Goal: Information Seeking & Learning: Learn about a topic

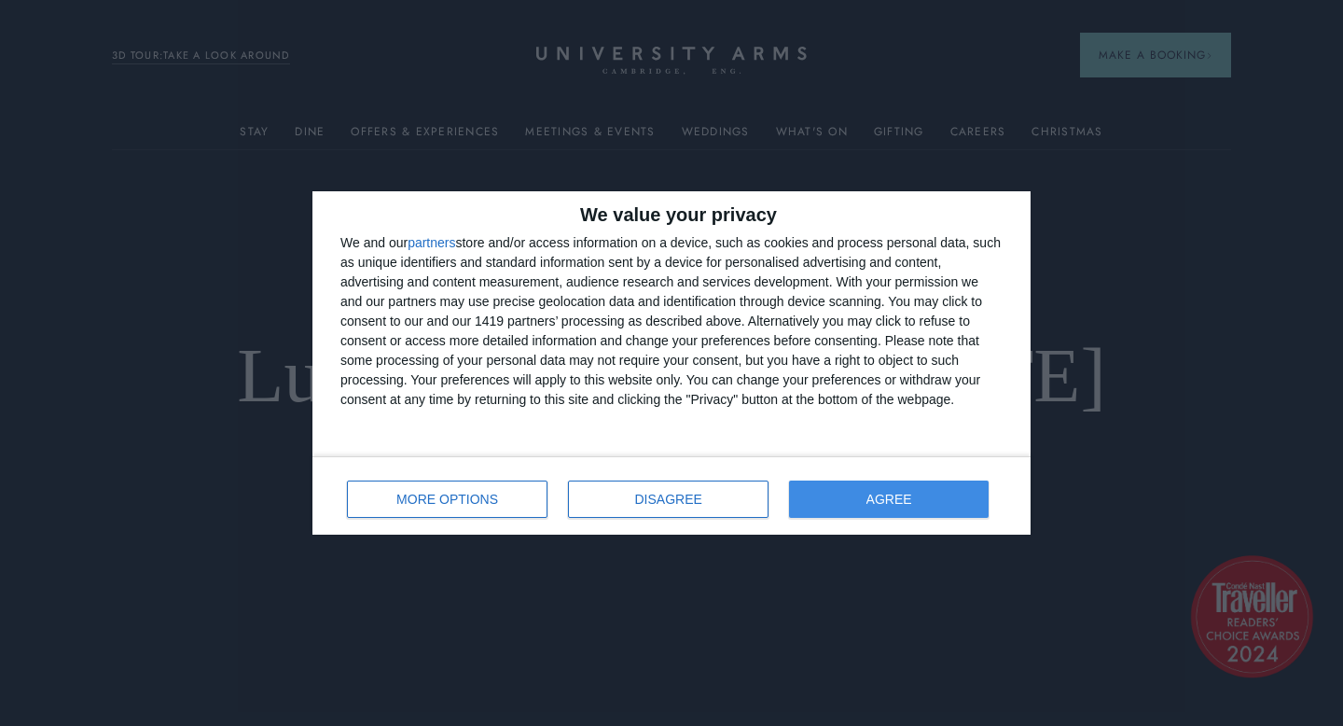
click at [848, 520] on div "MORE OPTIONS DISAGREE AGREE" at bounding box center [671, 495] width 718 height 78
click at [847, 513] on button "AGREE" at bounding box center [889, 498] width 200 height 37
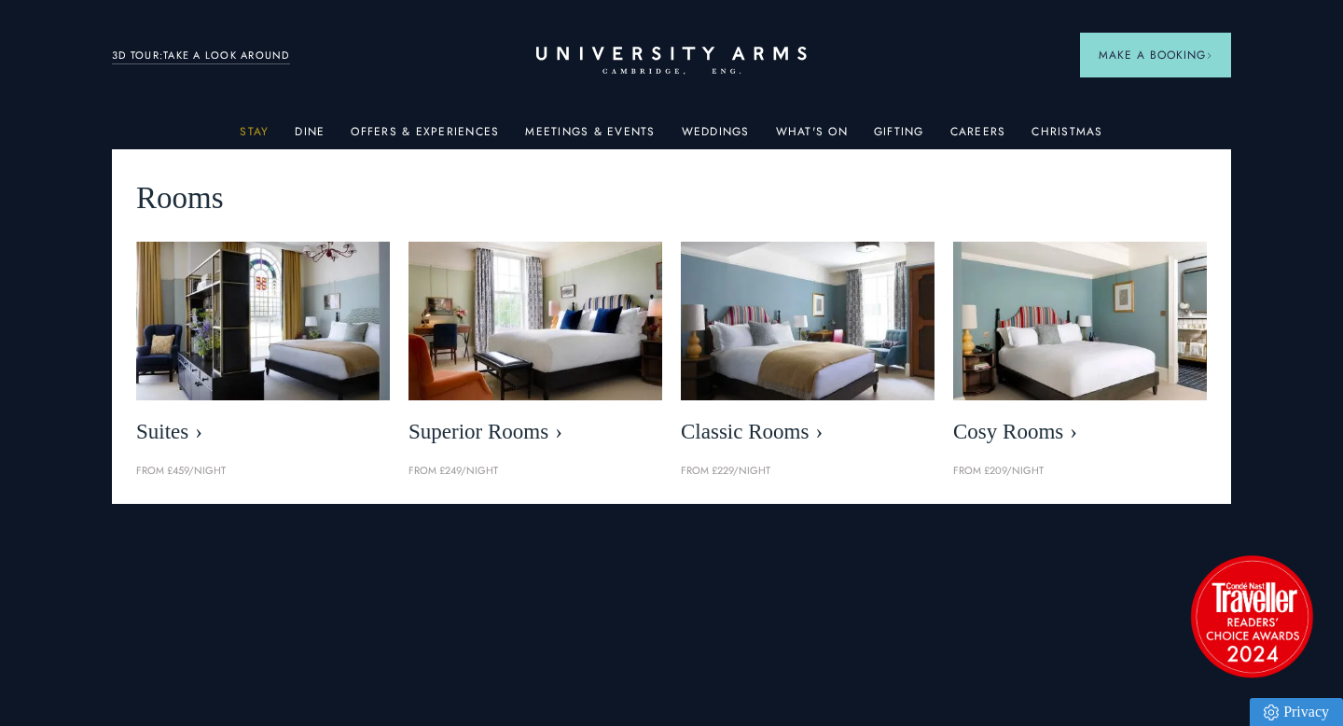
click at [269, 129] on link "Stay" at bounding box center [254, 137] width 29 height 24
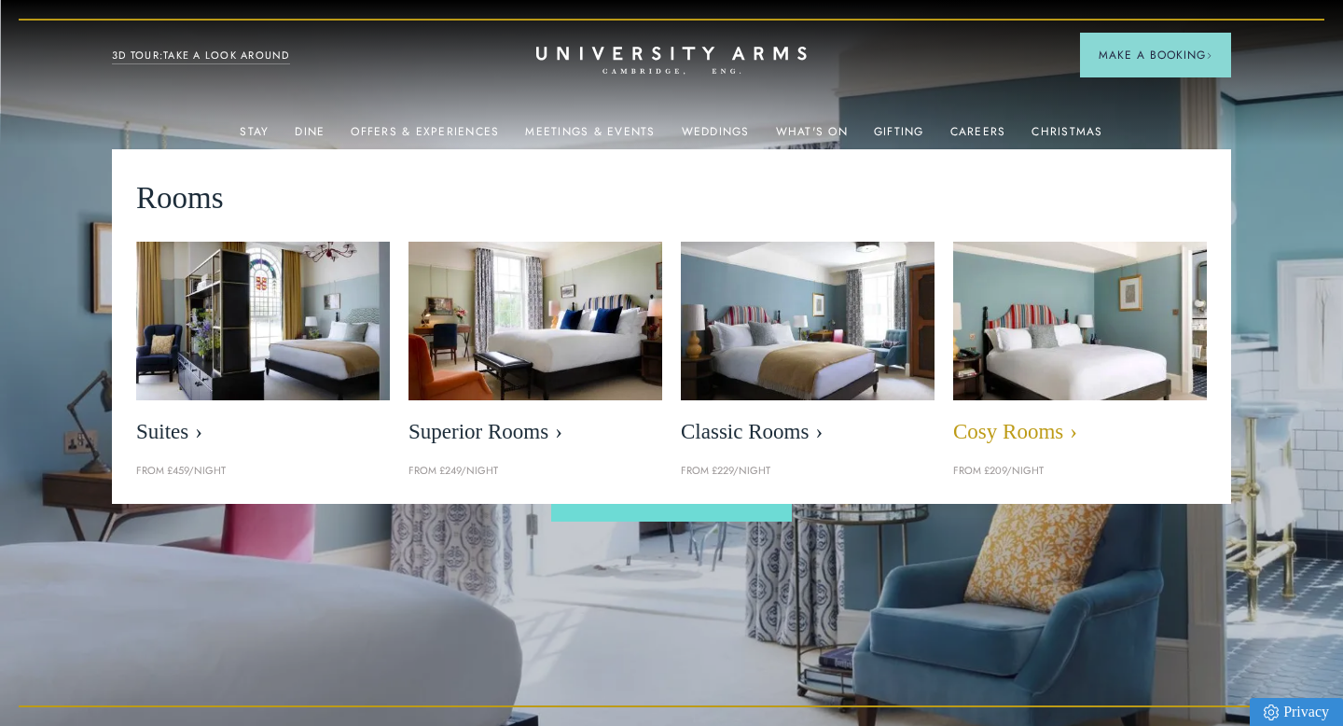
click at [1025, 340] on img at bounding box center [1081, 320] width 292 height 183
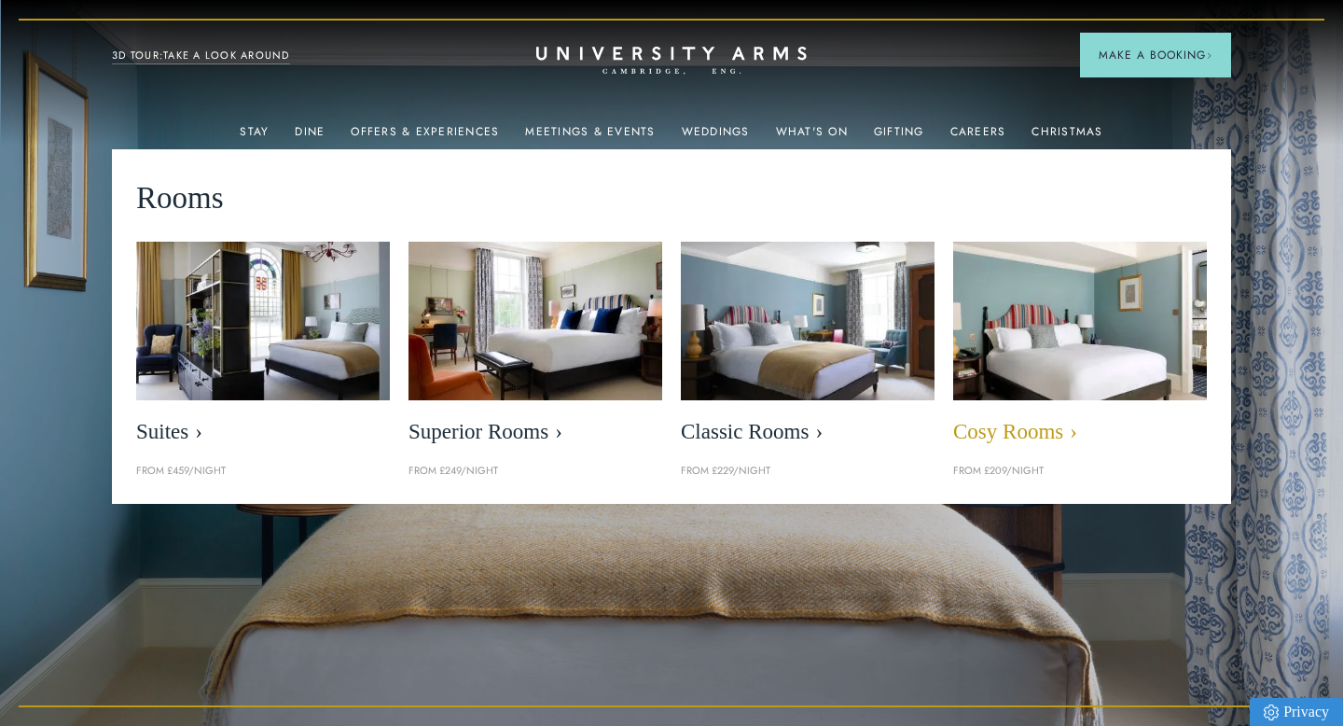
click at [987, 435] on span "Cosy Rooms" at bounding box center [1080, 432] width 254 height 26
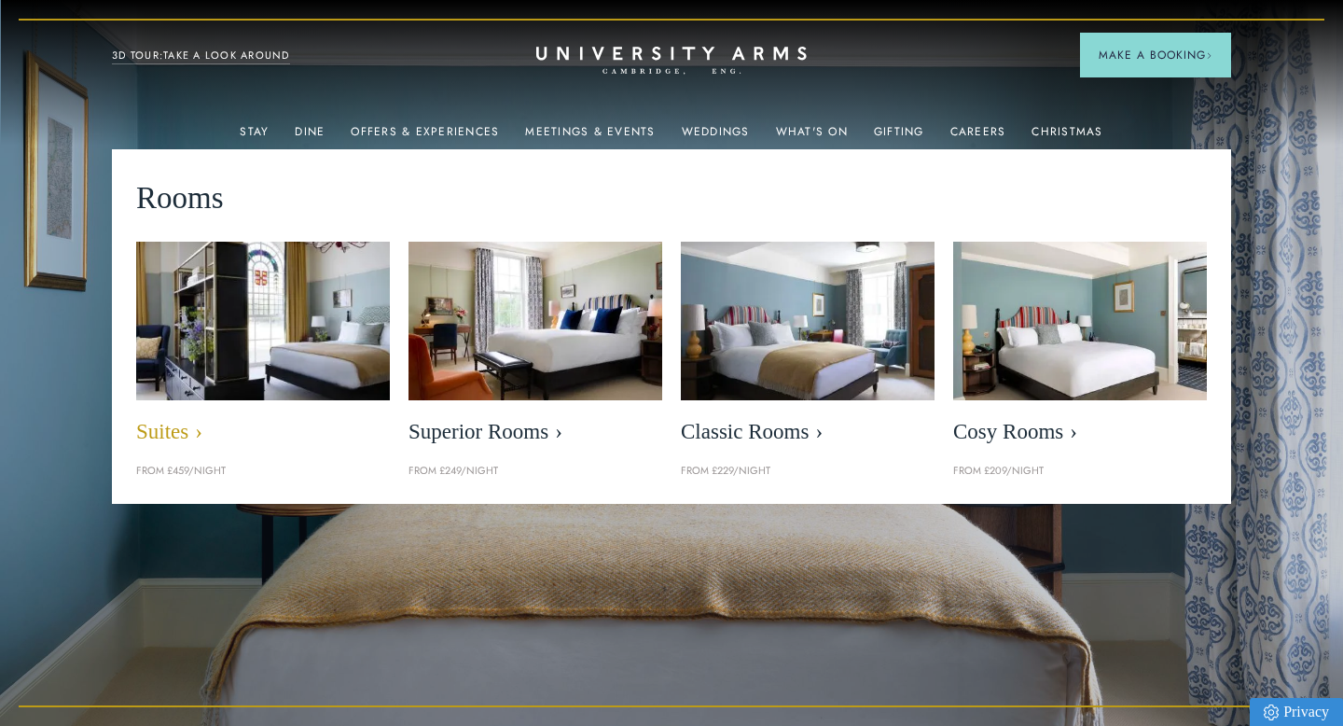
click at [287, 419] on span "Suites" at bounding box center [263, 432] width 254 height 26
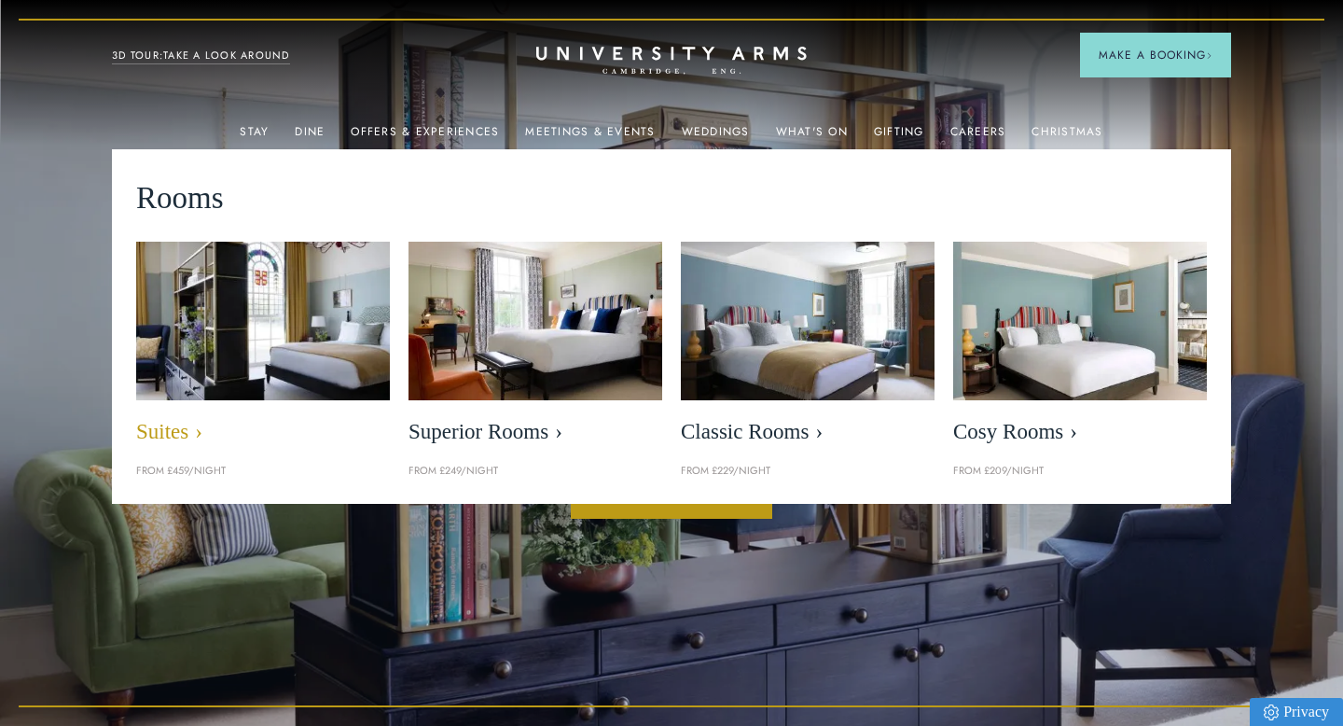
click at [298, 376] on img at bounding box center [264, 320] width 292 height 183
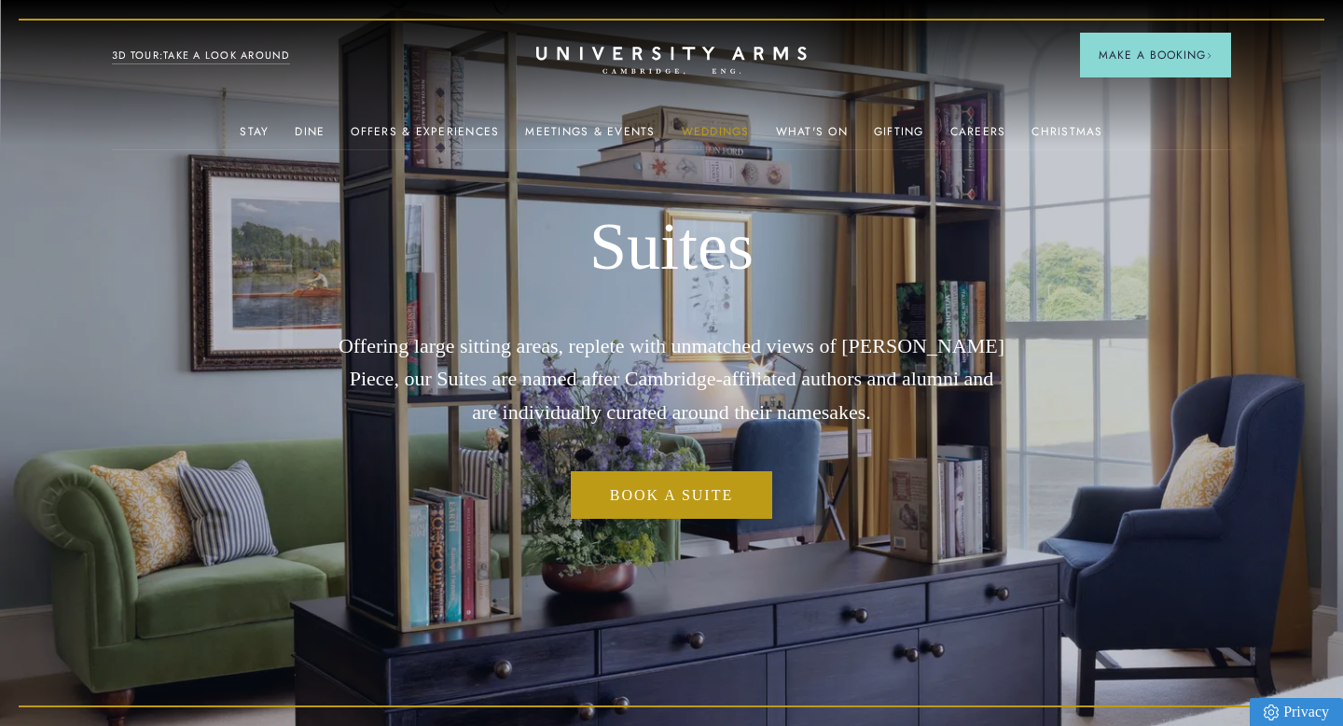
click at [728, 133] on link "Weddings" at bounding box center [716, 137] width 68 height 24
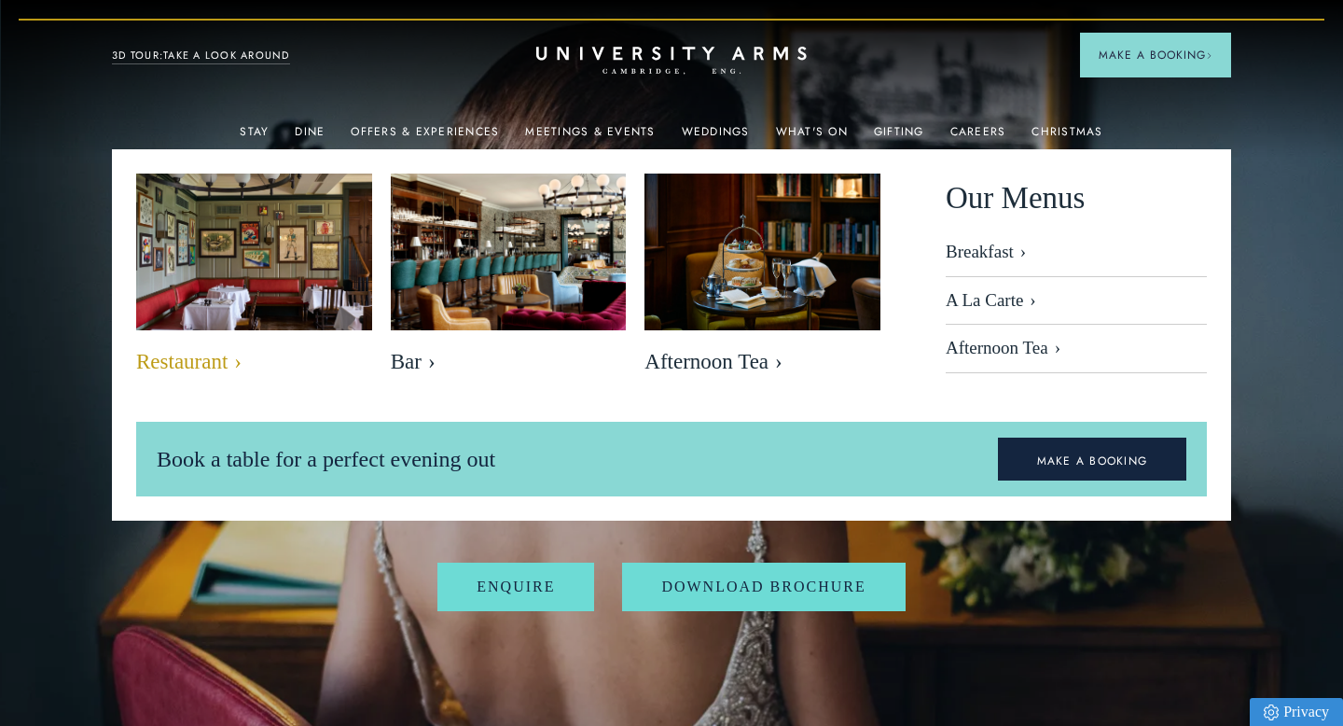
click at [223, 288] on img at bounding box center [253, 251] width 271 height 181
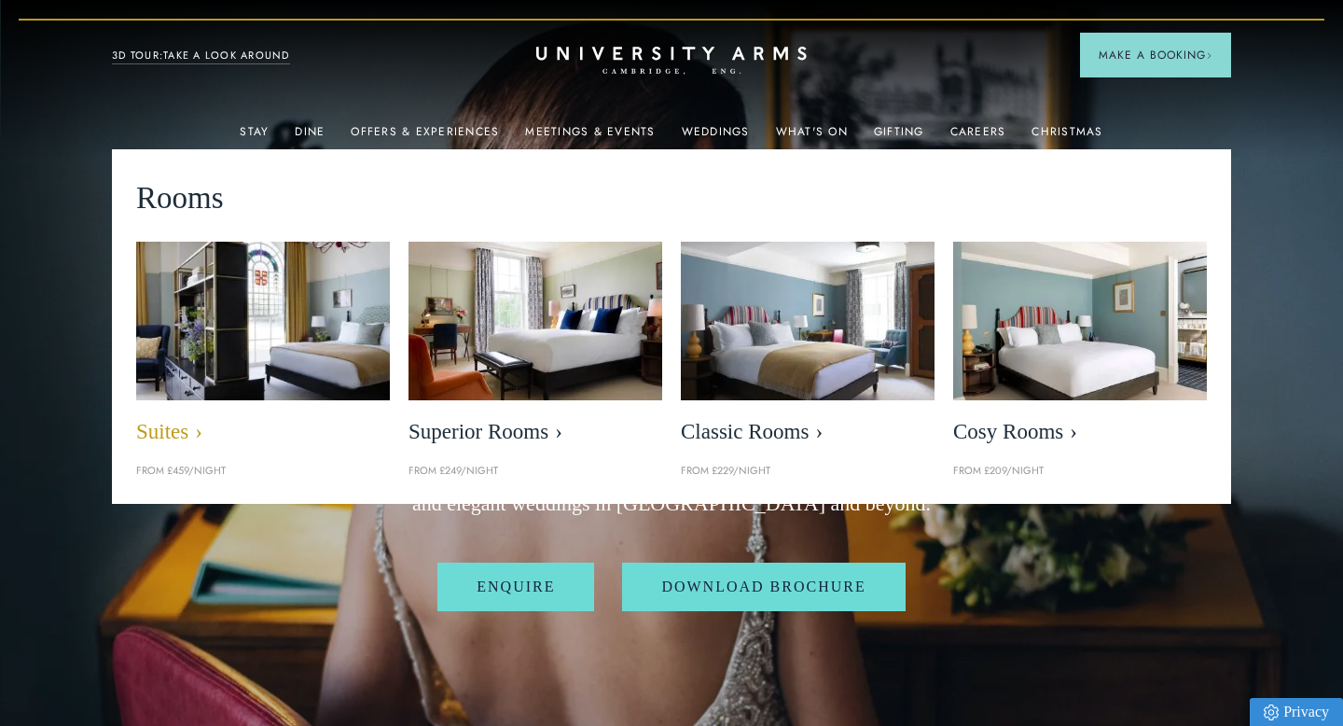
click at [311, 362] on img at bounding box center [264, 320] width 292 height 183
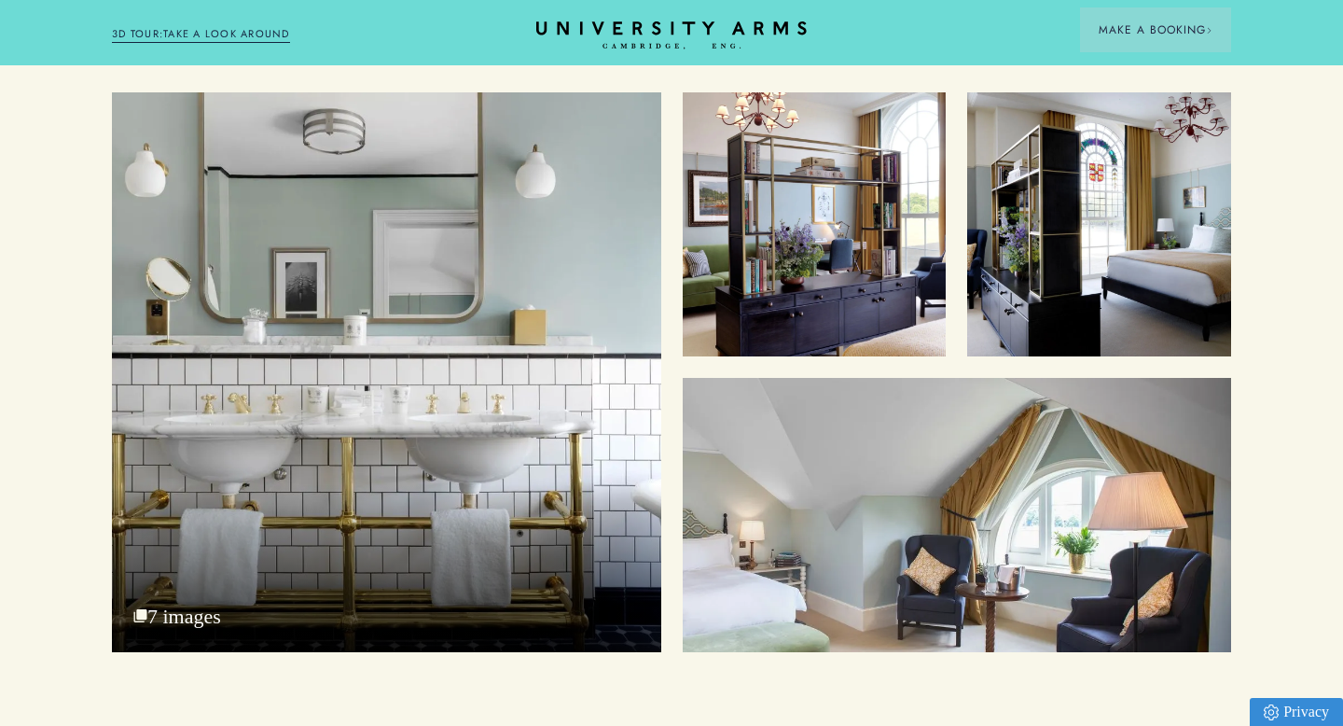
scroll to position [6511, 0]
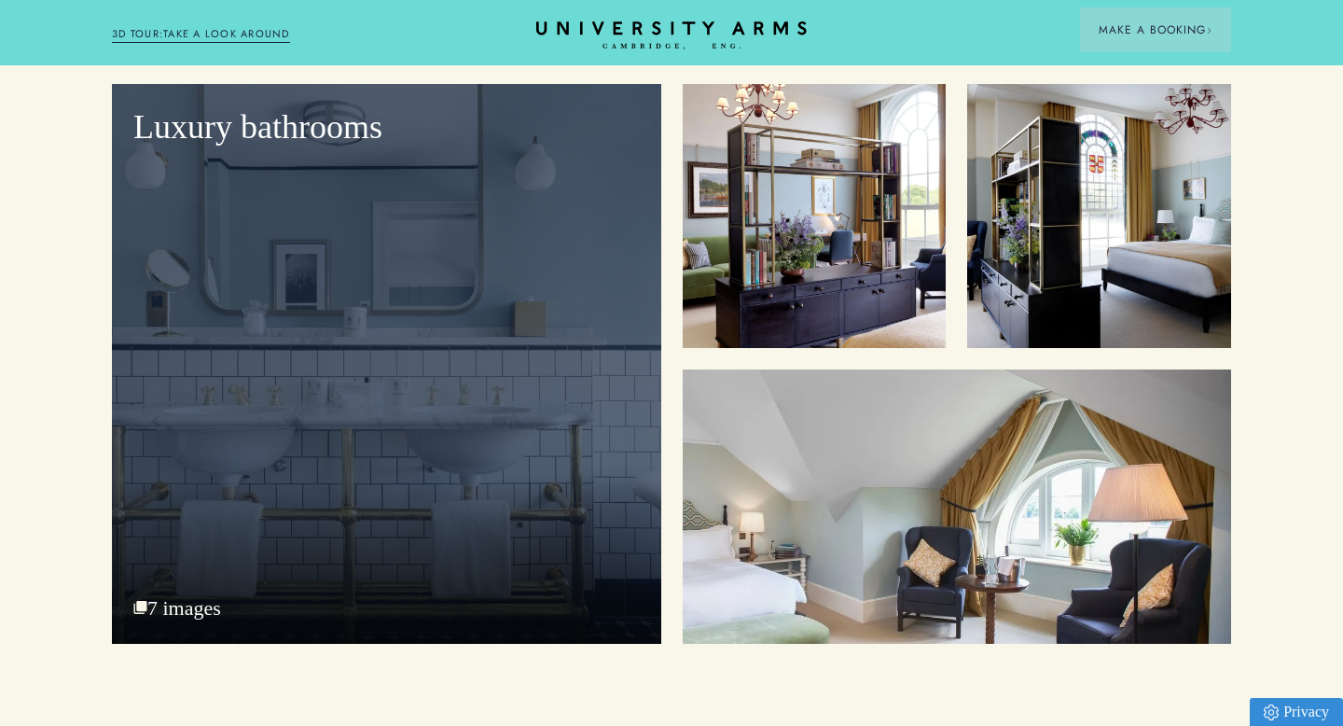
click at [542, 401] on div "Luxury bathrooms 7 images" at bounding box center [386, 364] width 549 height 560
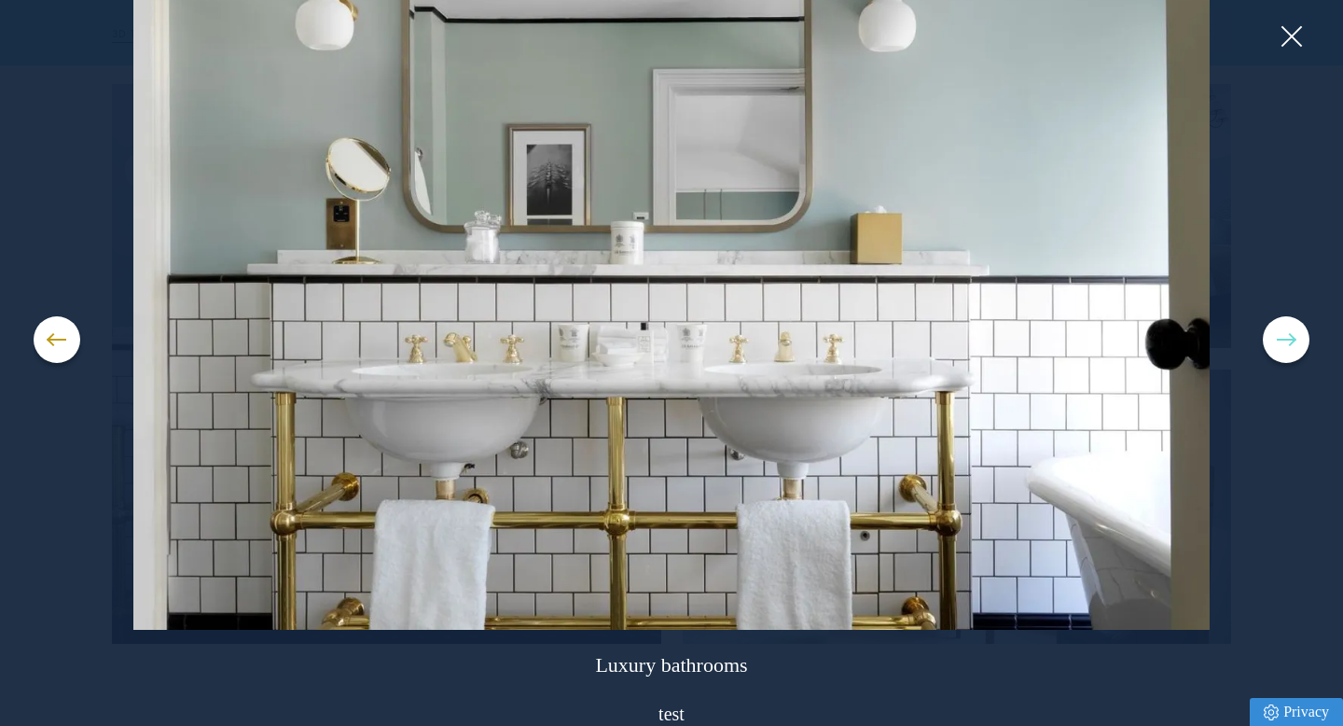
click at [1301, 326] on button at bounding box center [1286, 339] width 47 height 47
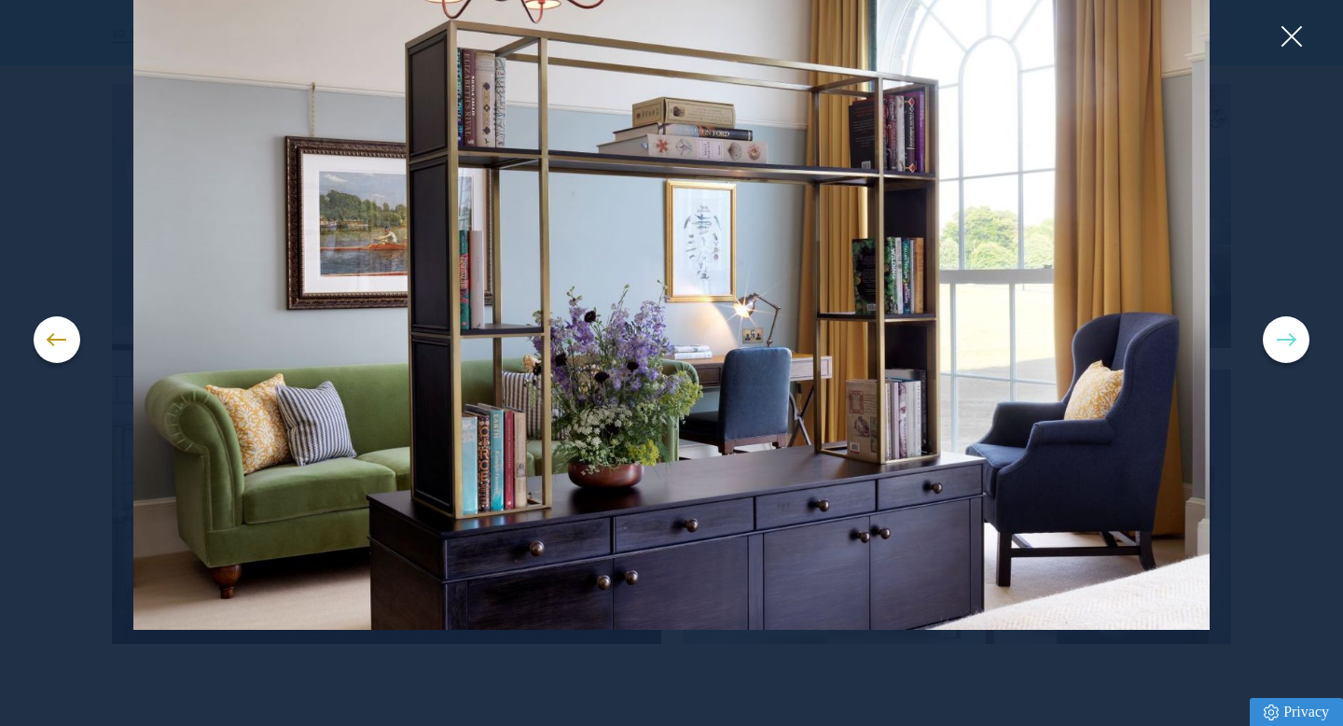
click at [1299, 337] on button at bounding box center [1286, 339] width 47 height 47
click at [1297, 339] on button at bounding box center [1286, 339] width 47 height 47
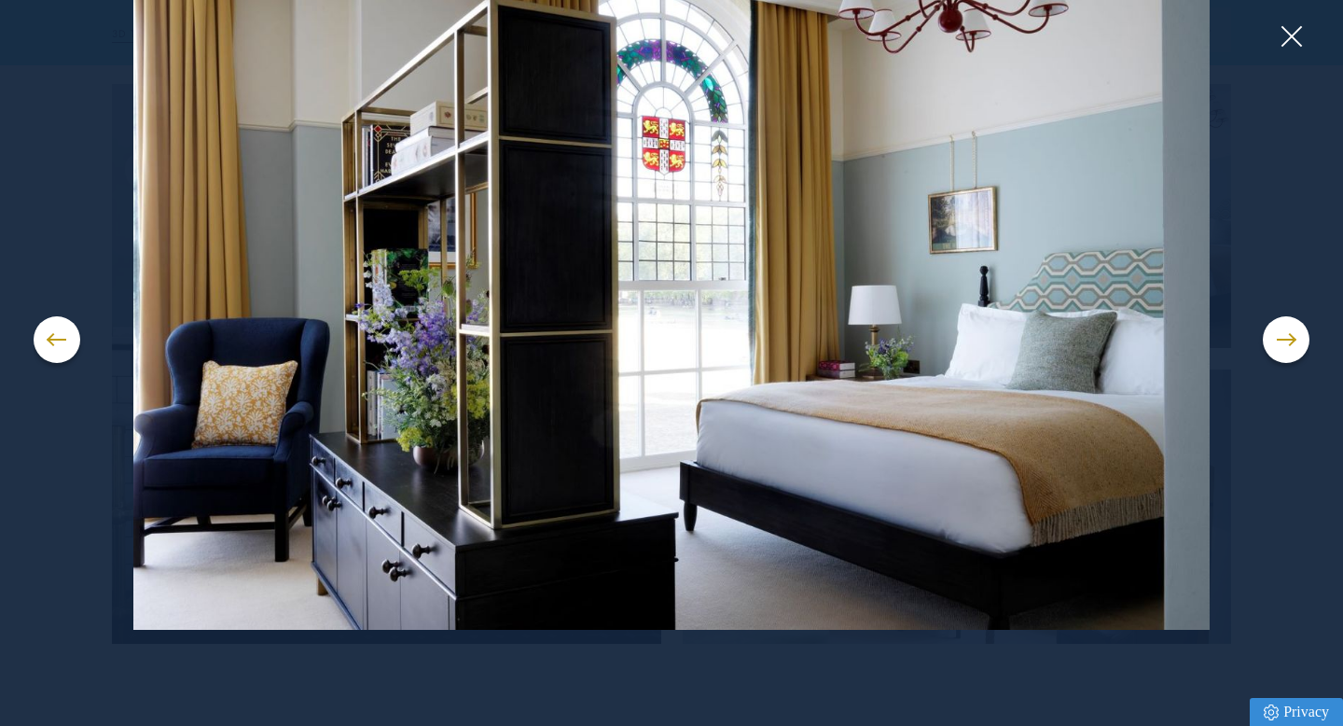
click at [1291, 20] on img at bounding box center [672, 303] width 1276 height 653
click at [1290, 10] on img at bounding box center [672, 303] width 1276 height 653
click at [1290, 28] on button at bounding box center [1291, 36] width 28 height 28
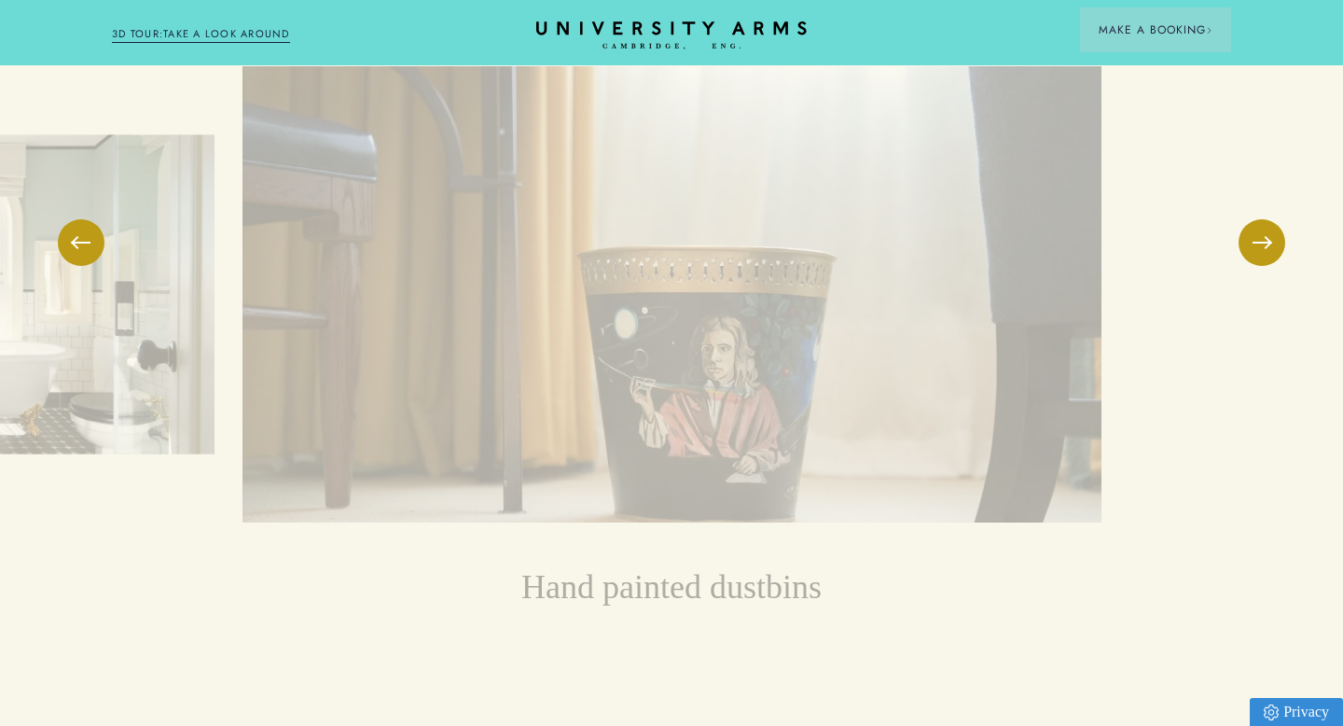
scroll to position [2534, 0]
